Goal: Navigation & Orientation: Find specific page/section

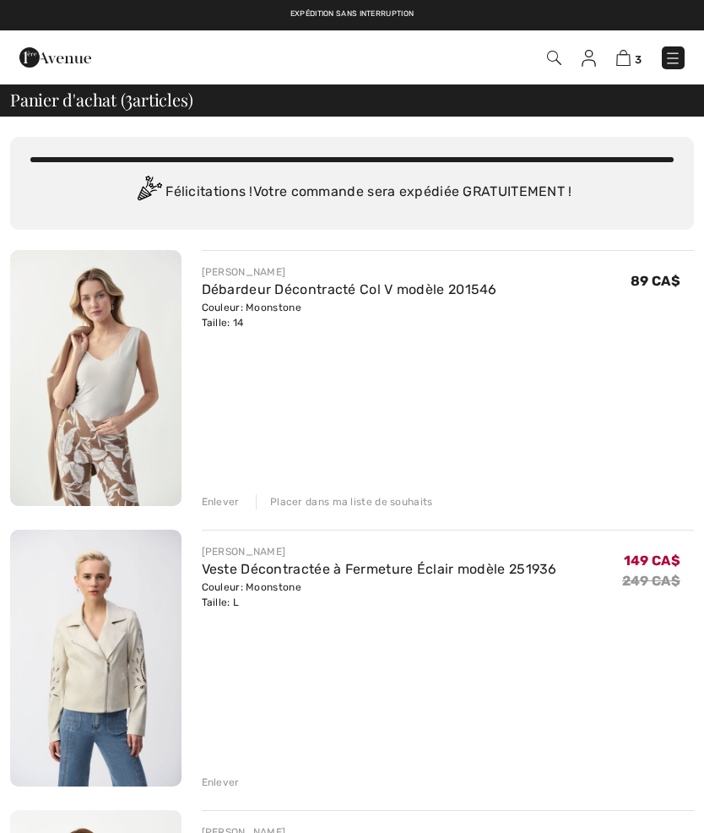
checkbox input "true"
click at [677, 57] on img at bounding box center [673, 58] width 17 height 17
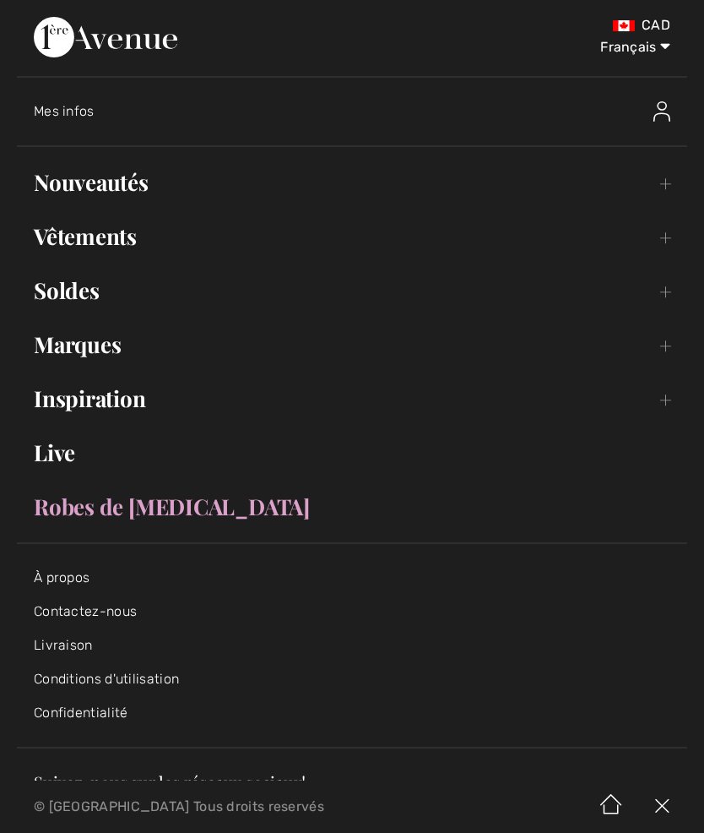
click at [57, 457] on link "Live" at bounding box center [352, 452] width 670 height 37
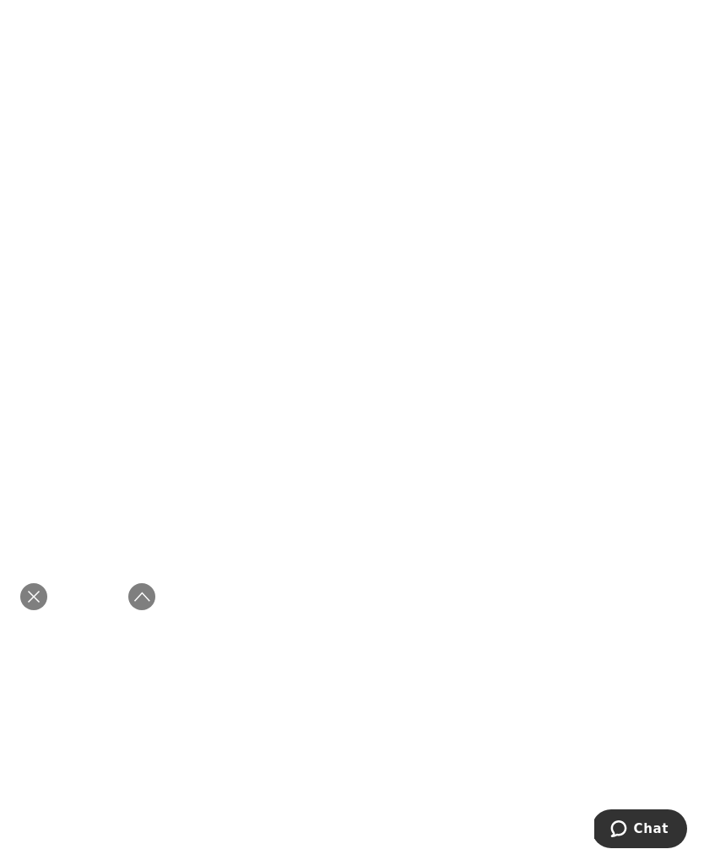
scroll to position [683, 0]
click at [40, 601] on icon "Fermer la curation en direct" at bounding box center [34, 597] width 20 height 20
